Goal: Transaction & Acquisition: Book appointment/travel/reservation

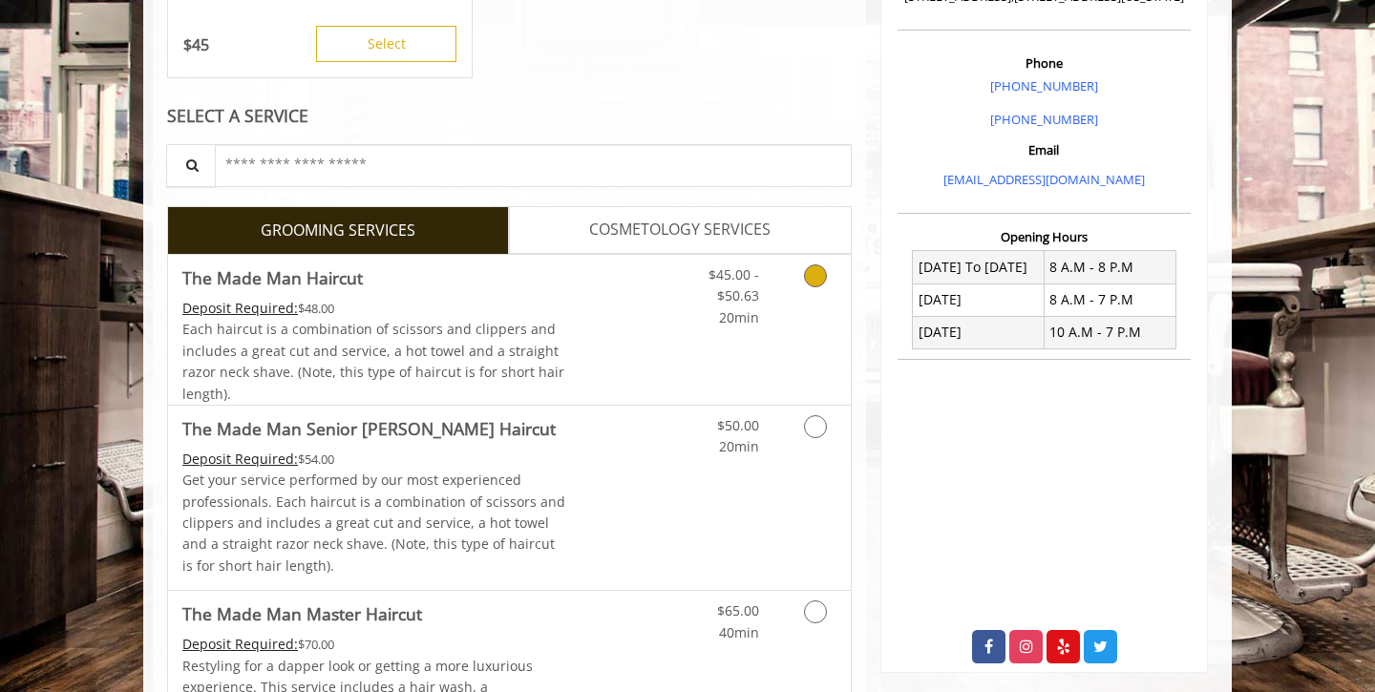
scroll to position [520, 0]
click at [514, 341] on span "Each haircut is a combination of scissors and clippers and includes a great cut…" at bounding box center [373, 360] width 382 height 82
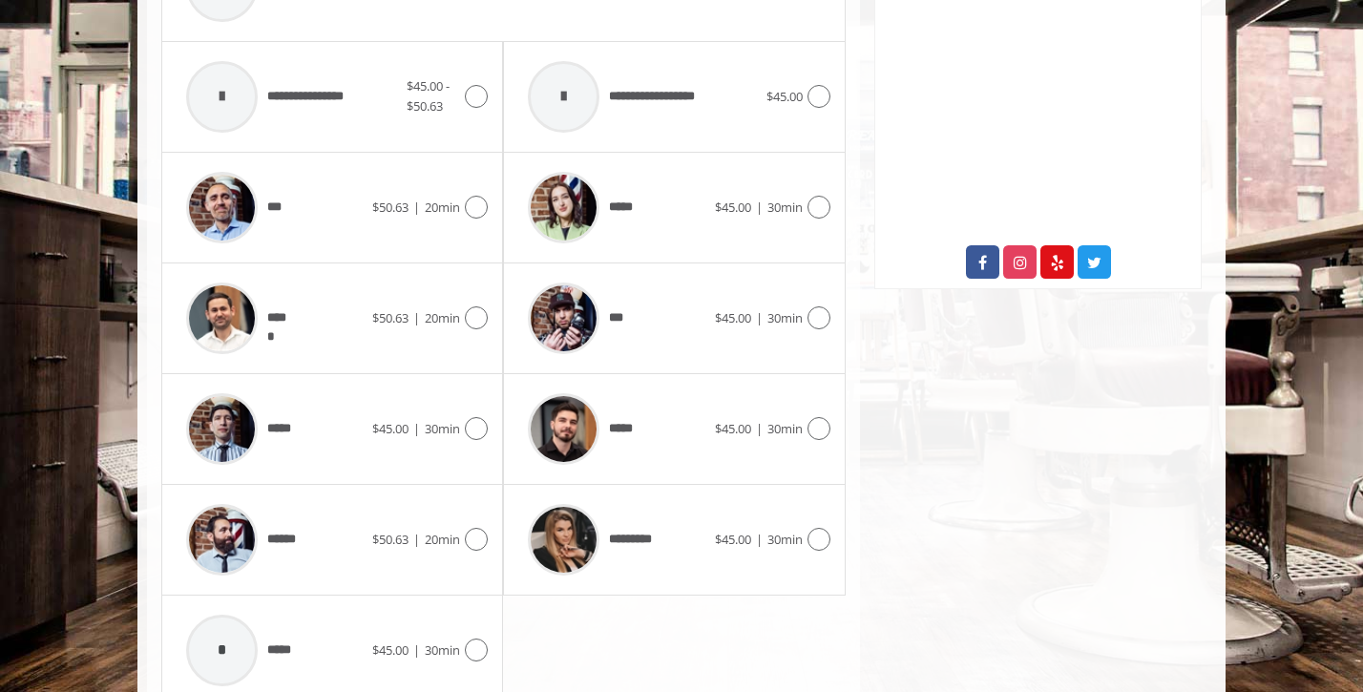
scroll to position [902, 0]
